Goal: Transaction & Acquisition: Purchase product/service

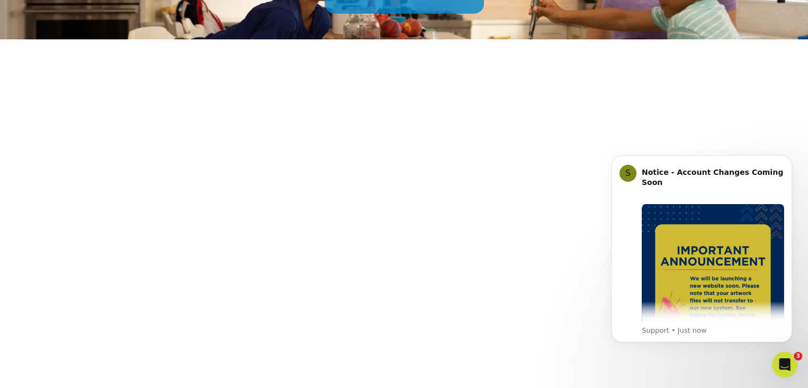
drag, startPoint x: 784, startPoint y: 156, endPoint x: 785, endPoint y: 207, distance: 51.0
click at [785, 156] on button "Dismiss notification" at bounding box center [789, 157] width 11 height 11
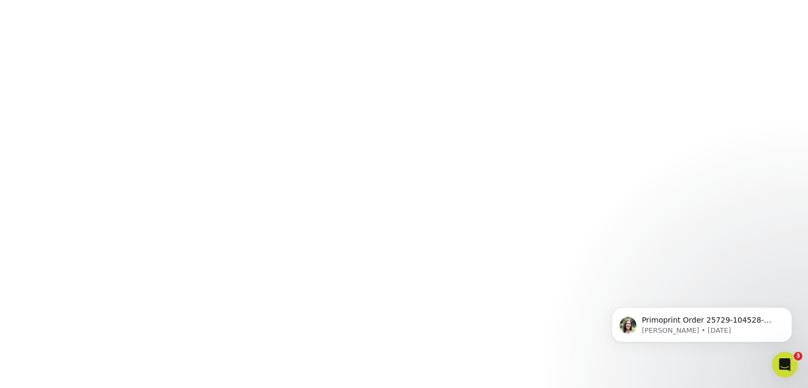
scroll to position [198, 0]
click at [706, 246] on div "Primoprint Order 25729-104528-15098 Hello! Thank you for placing your print ord…" at bounding box center [702, 275] width 196 height 133
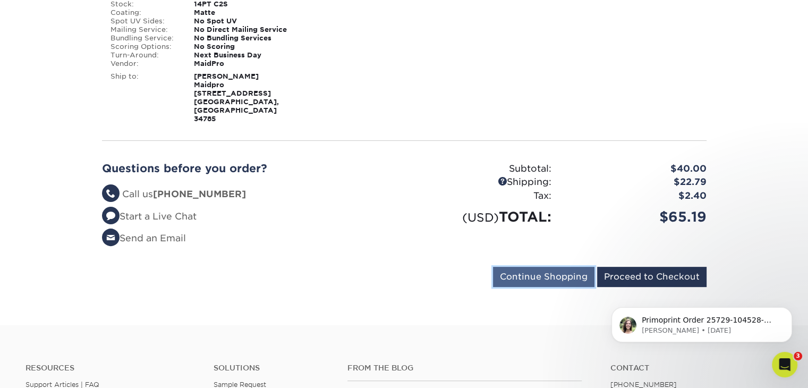
click at [526, 267] on input "Continue Shopping" at bounding box center [543, 277] width 101 height 20
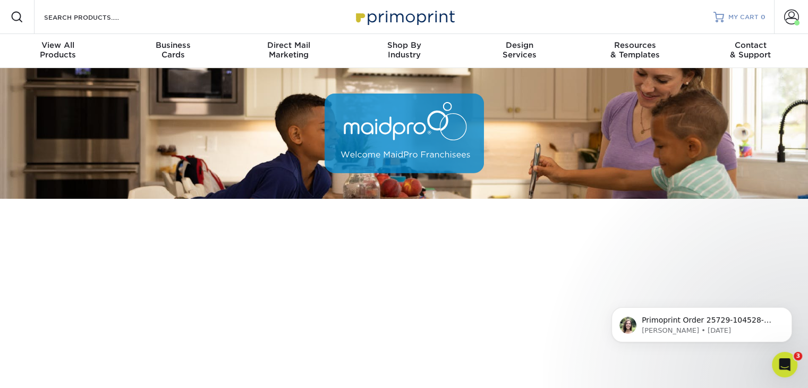
click at [756, 18] on span "MY CART" at bounding box center [743, 17] width 30 height 9
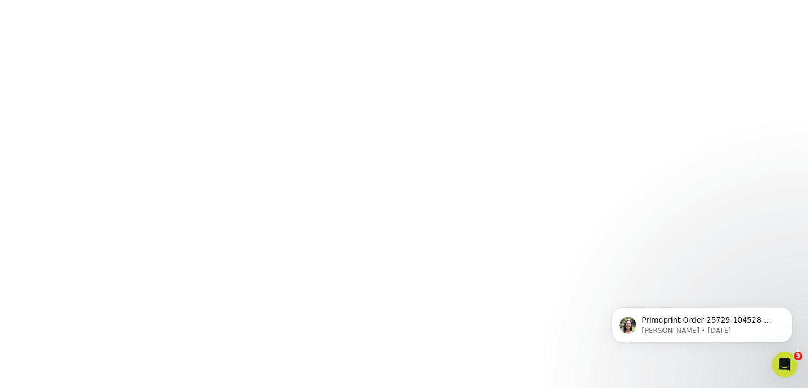
scroll to position [198, 0]
click at [613, 301] on body "Primoprint Order 25729-104528-15098 Hello! Thank you for placing your print ord…" at bounding box center [702, 322] width 204 height 66
click html "Primoprint Order 25729-104528-15098 Hello! Thank you for placing your print ord…"
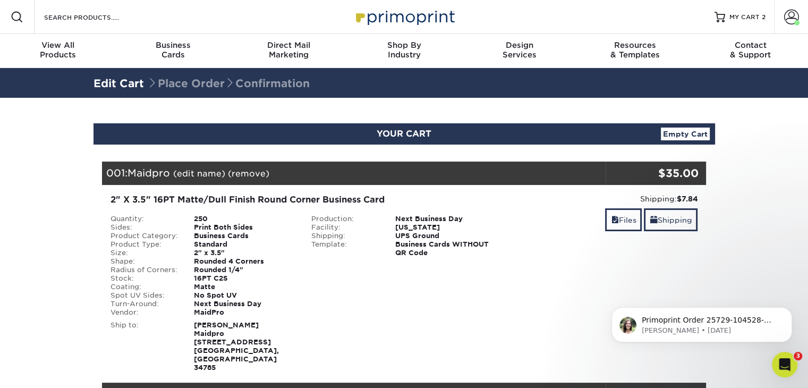
click at [671, 138] on link "Empty Cart" at bounding box center [685, 134] width 49 height 13
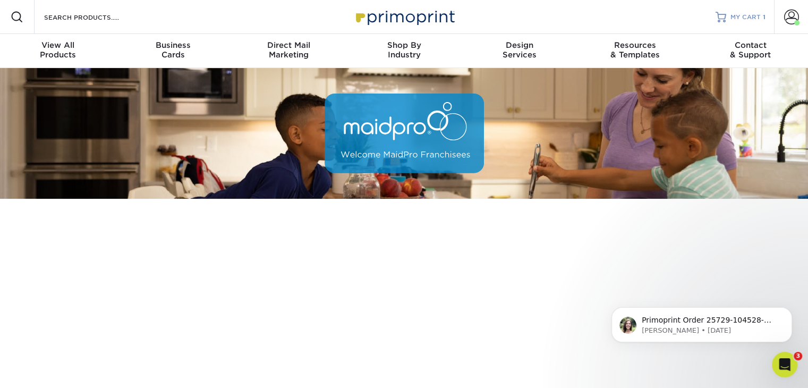
click at [748, 16] on span "MY CART" at bounding box center [745, 17] width 30 height 9
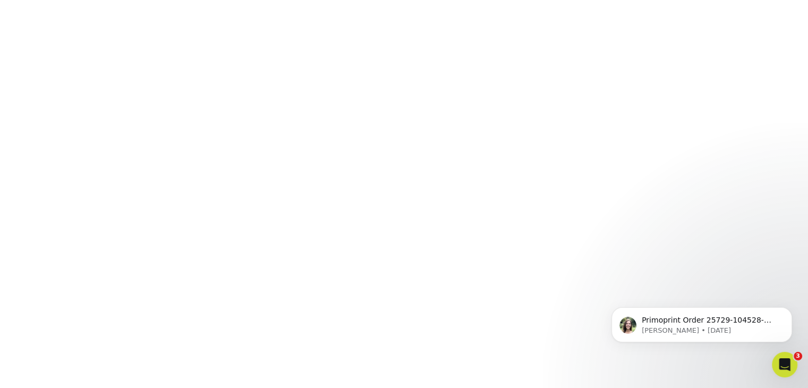
scroll to position [198, 0]
click at [735, 293] on div "Primoprint Order 25729-104528-15098 Hello! Thank you for placing your print ord…" at bounding box center [702, 275] width 196 height 133
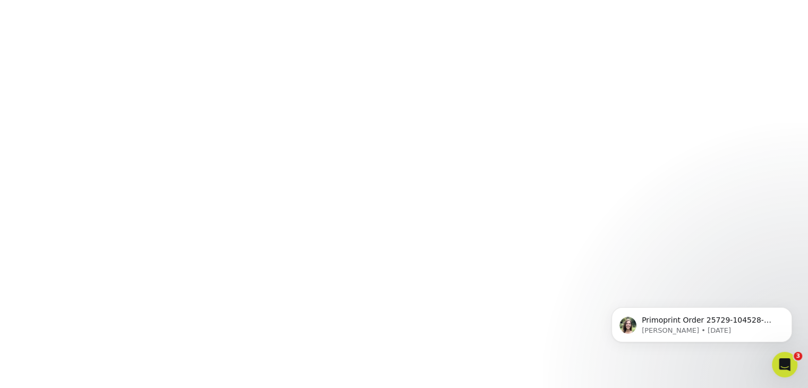
click at [713, 243] on div "Primoprint Order 25729-104528-15098 Hello! Thank you for placing your print ord…" at bounding box center [702, 275] width 196 height 133
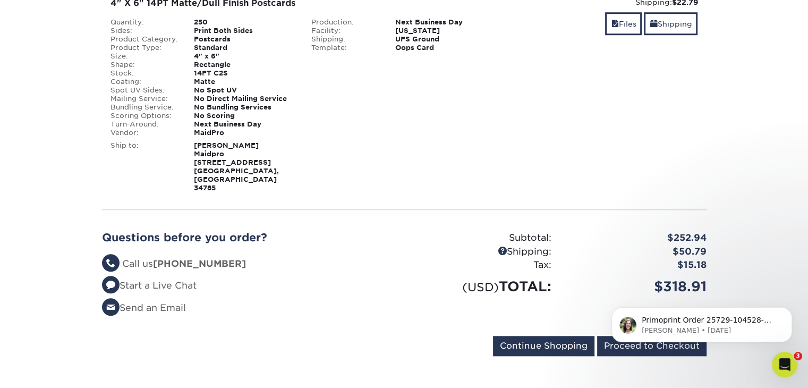
scroll to position [903, 0]
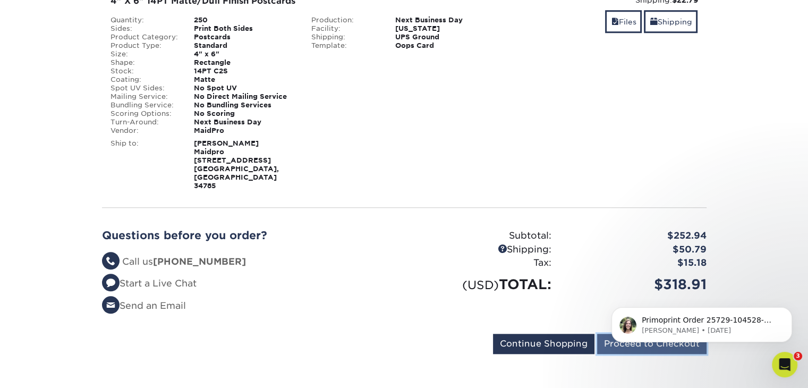
click at [638, 334] on input "Proceed to Checkout" at bounding box center [651, 344] width 109 height 20
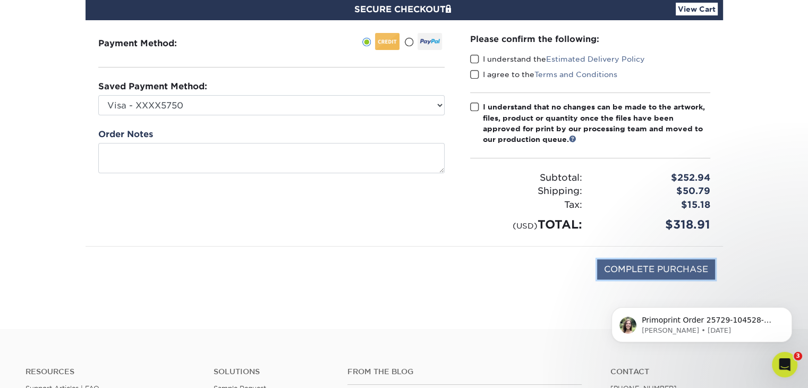
click at [632, 268] on input "COMPLETE PURCHASE" at bounding box center [656, 269] width 118 height 20
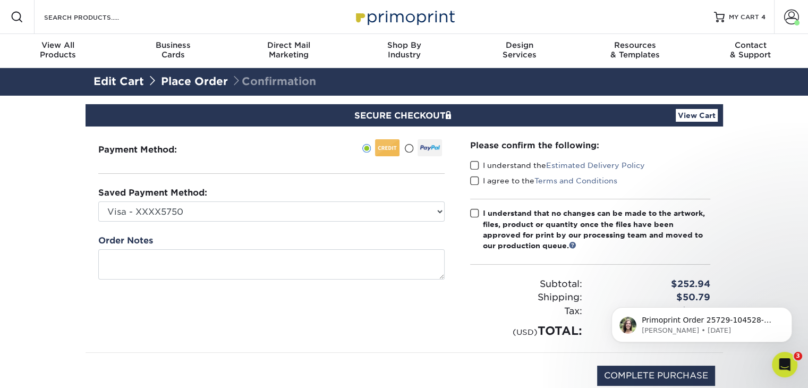
click at [477, 166] on span at bounding box center [474, 165] width 9 height 10
click at [0, 0] on input "I understand the Estimated Delivery Policy" at bounding box center [0, 0] width 0 height 0
click at [473, 179] on span at bounding box center [474, 181] width 9 height 10
click at [0, 0] on input "I agree to the Terms and Conditions" at bounding box center [0, 0] width 0 height 0
click at [473, 209] on span at bounding box center [474, 213] width 9 height 10
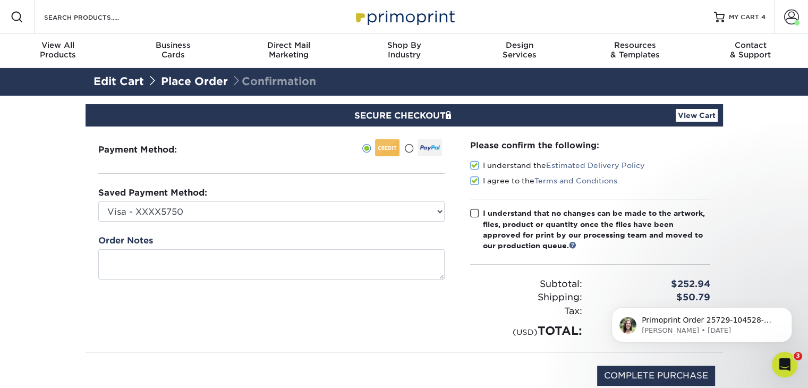
click at [0, 0] on input "I understand that no changes can be made to the artwork, files, product or quan…" at bounding box center [0, 0] width 0 height 0
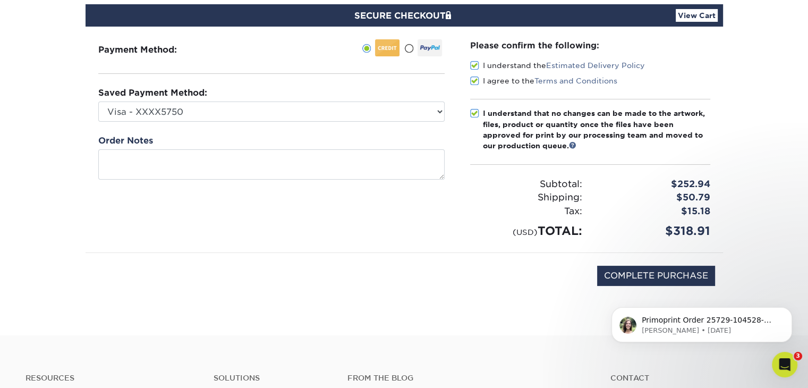
scroll to position [106, 0]
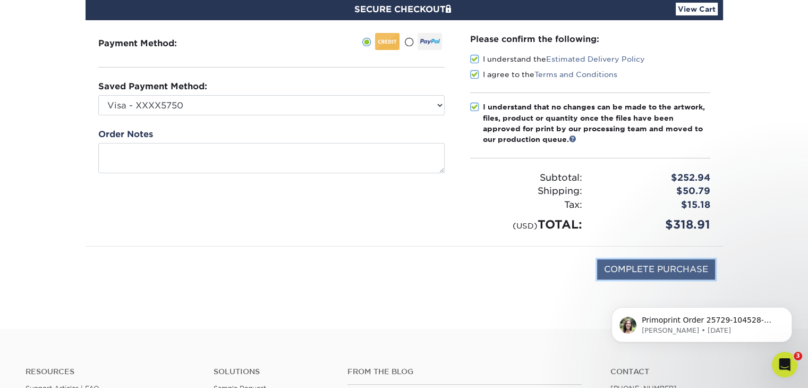
click at [616, 265] on input "COMPLETE PURCHASE" at bounding box center [656, 269] width 118 height 20
type input "PROCESSING, PLEASE WAIT..."
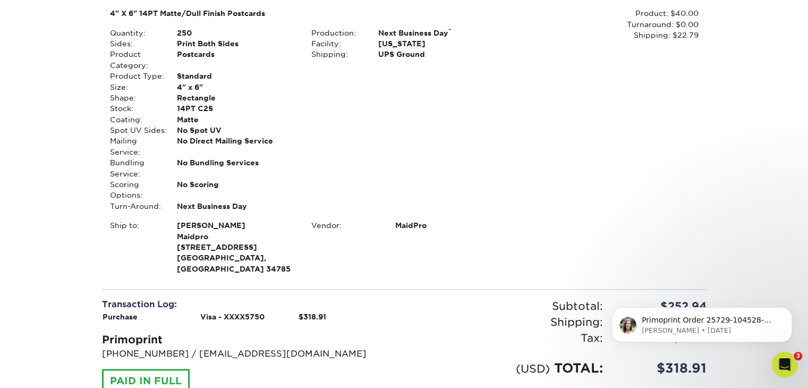
scroll to position [1328, 0]
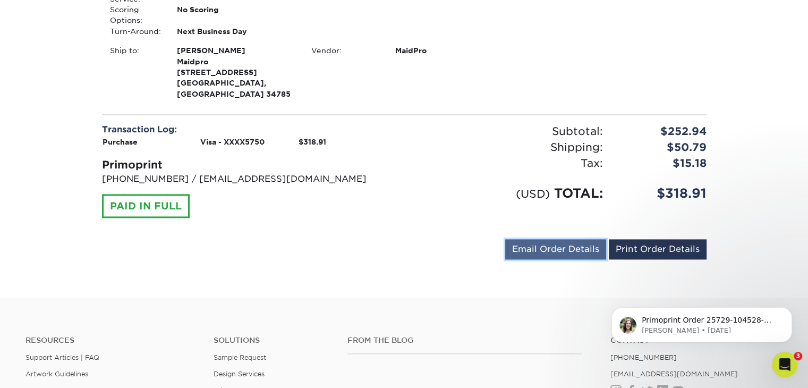
click at [560, 239] on link "Email Order Details" at bounding box center [555, 249] width 101 height 20
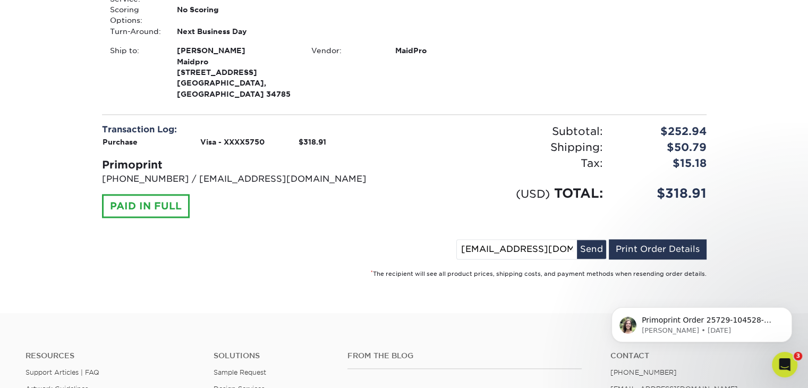
click at [471, 240] on input "[EMAIL_ADDRESS][DOMAIN_NAME]" at bounding box center [517, 249] width 120 height 19
type input "[EMAIL_ADDRESS][DOMAIN_NAME]"
click at [588, 240] on button "Send" at bounding box center [591, 249] width 29 height 19
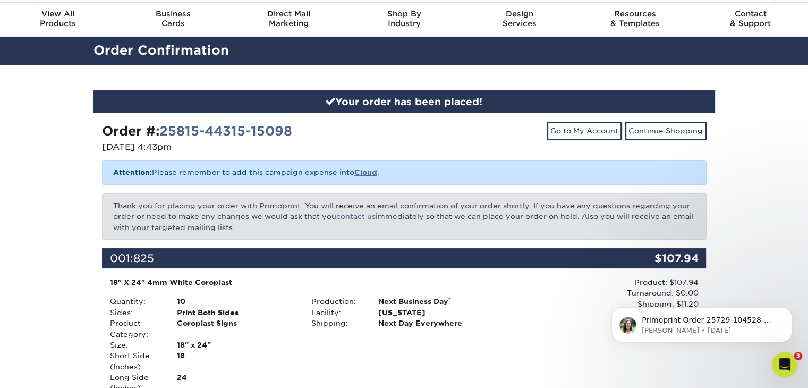
scroll to position [0, 0]
